Goal: Navigation & Orientation: Find specific page/section

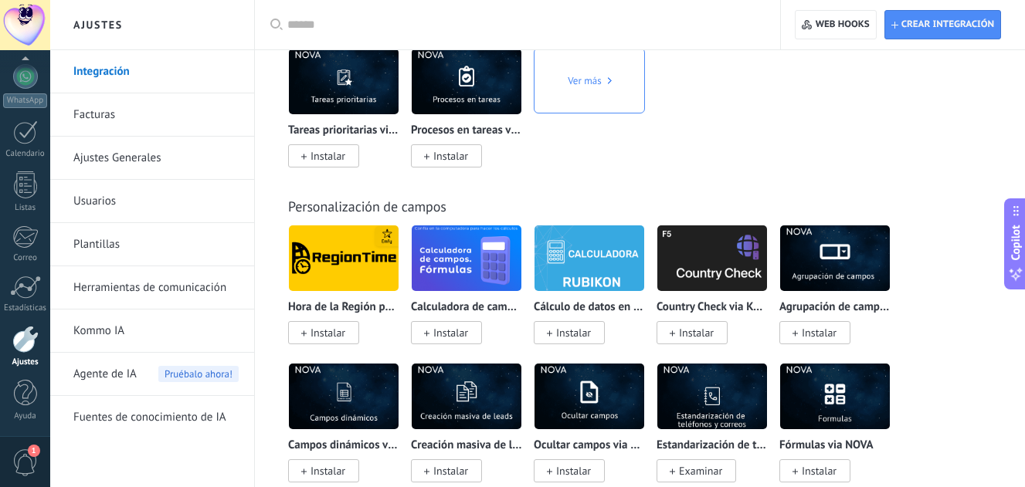
scroll to position [6673, 0]
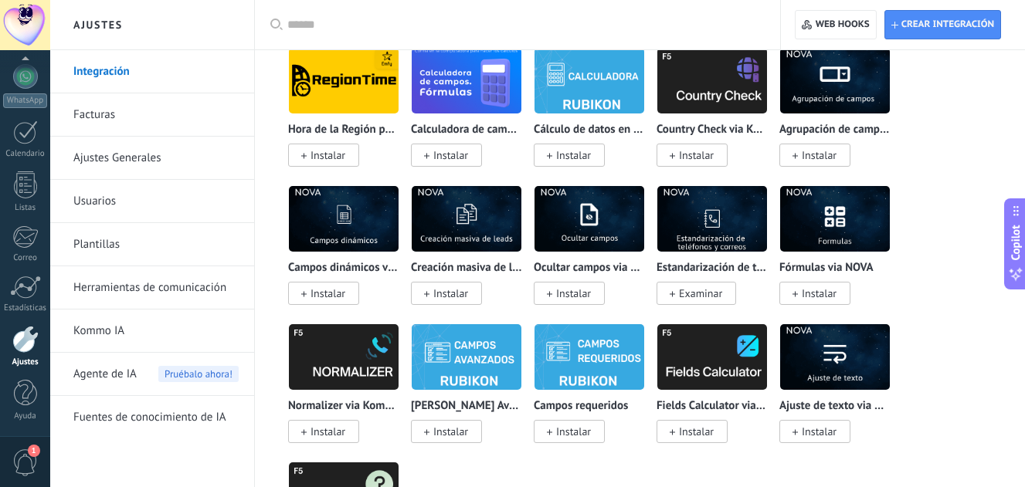
click at [154, 165] on link "Ajustes Generales" at bounding box center [155, 158] width 165 height 43
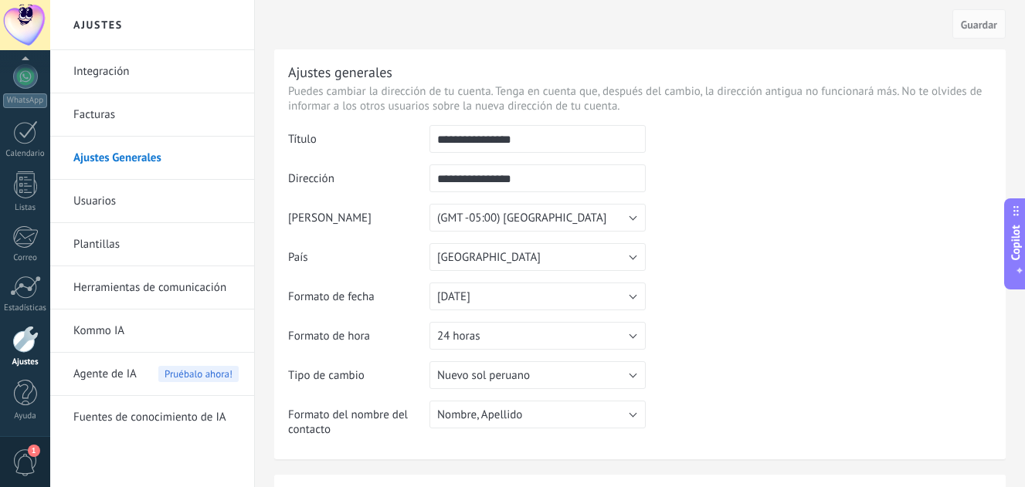
click at [122, 127] on link "Facturas" at bounding box center [155, 114] width 165 height 43
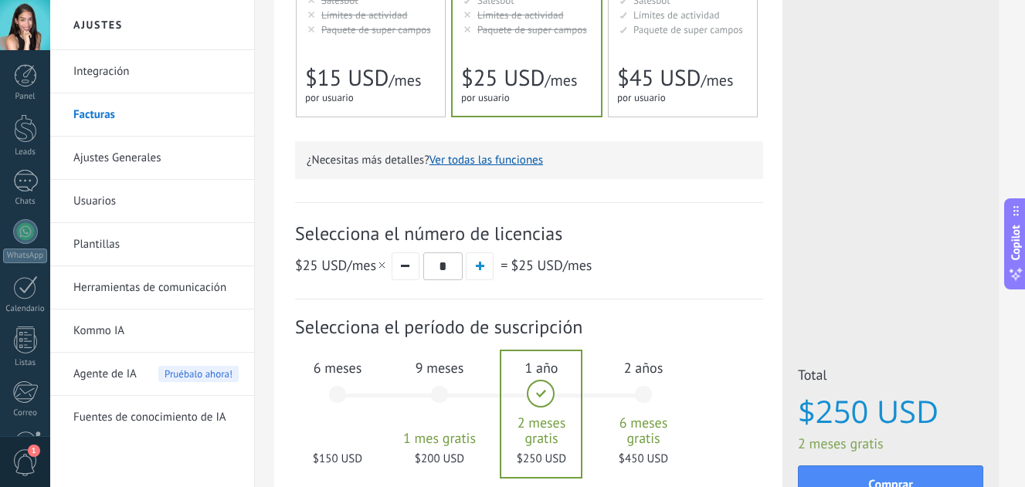
scroll to position [502, 0]
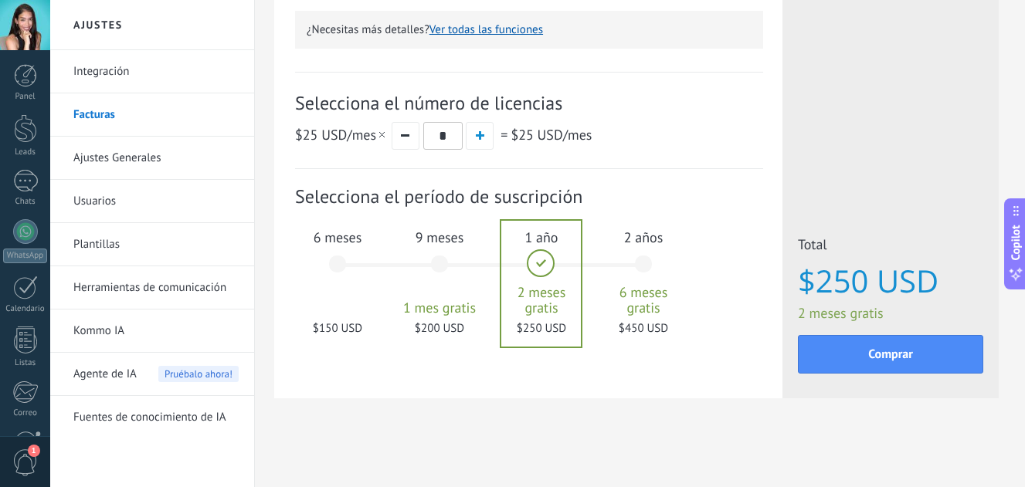
click at [140, 240] on link "Plantillas" at bounding box center [155, 244] width 165 height 43
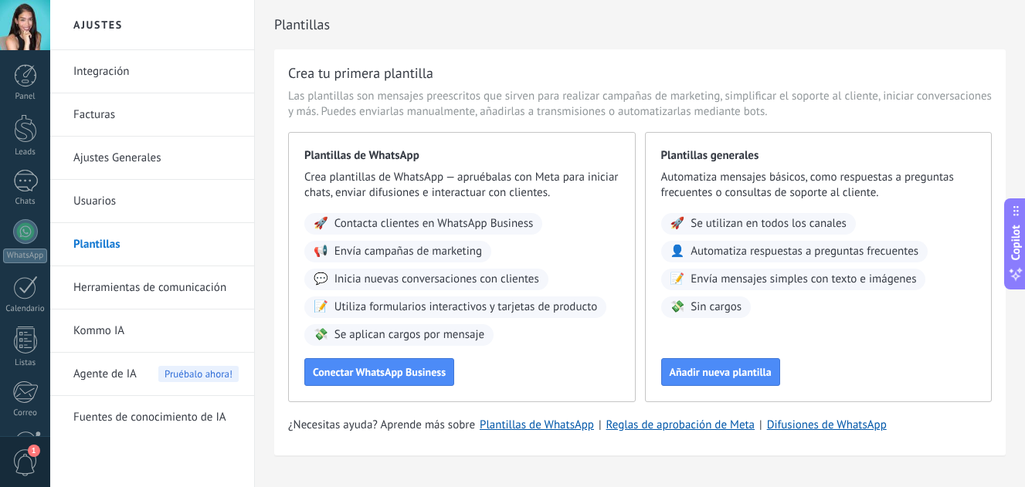
click at [464, 66] on div "Ajustes Integración Facturas Ajustes Generales Usuarios Plantillas Herramientas…" at bounding box center [537, 260] width 975 height 521
click at [185, 80] on link "Integración" at bounding box center [155, 71] width 165 height 43
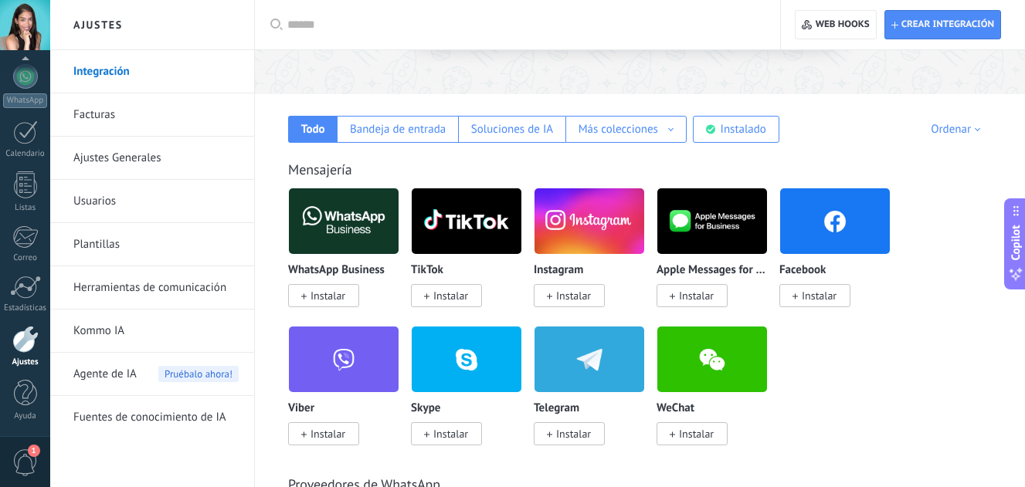
scroll to position [185, 0]
